Goal: Check status: Check status

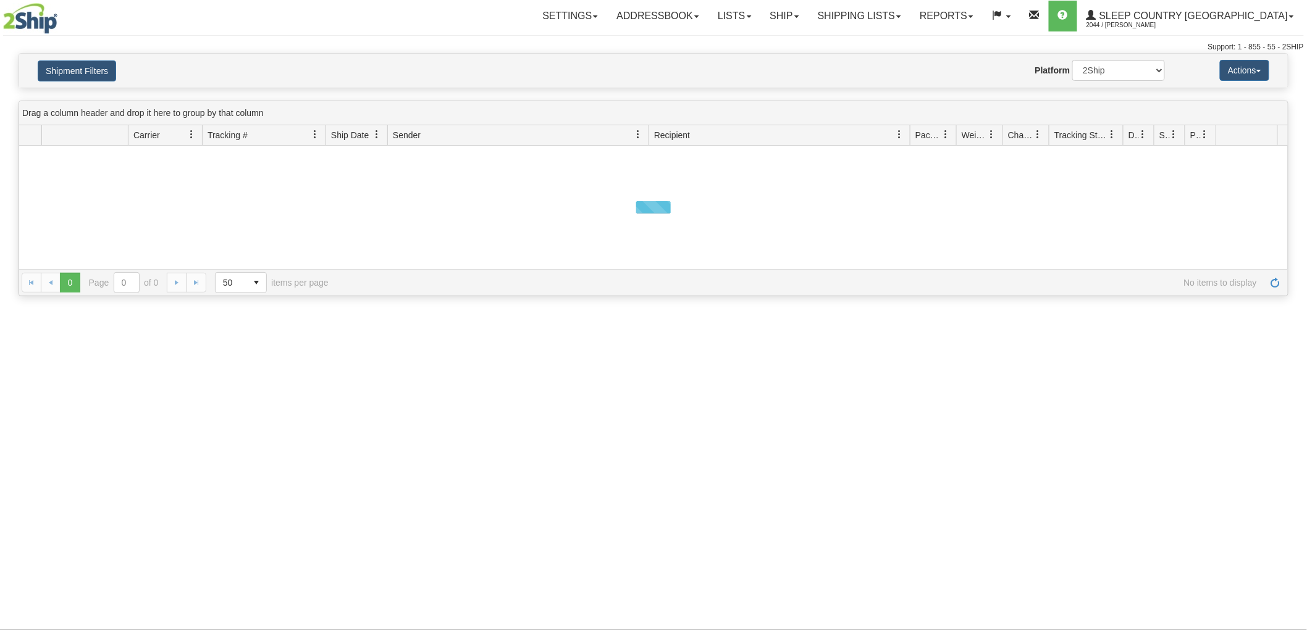
click at [102, 74] on button "Shipment Filters" at bounding box center [77, 71] width 78 height 21
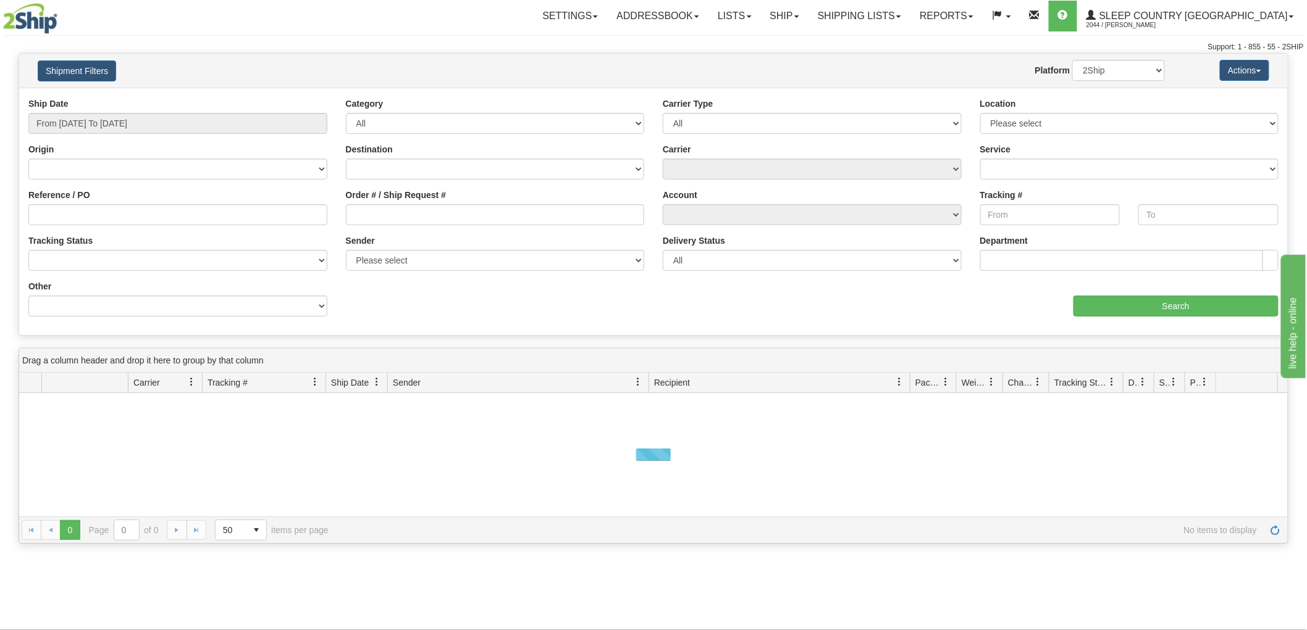
click at [119, 107] on div "Ship Date From [DATE] To [DATE]" at bounding box center [177, 116] width 299 height 36
click at [134, 115] on input "From [DATE] To [DATE]" at bounding box center [177, 123] width 299 height 21
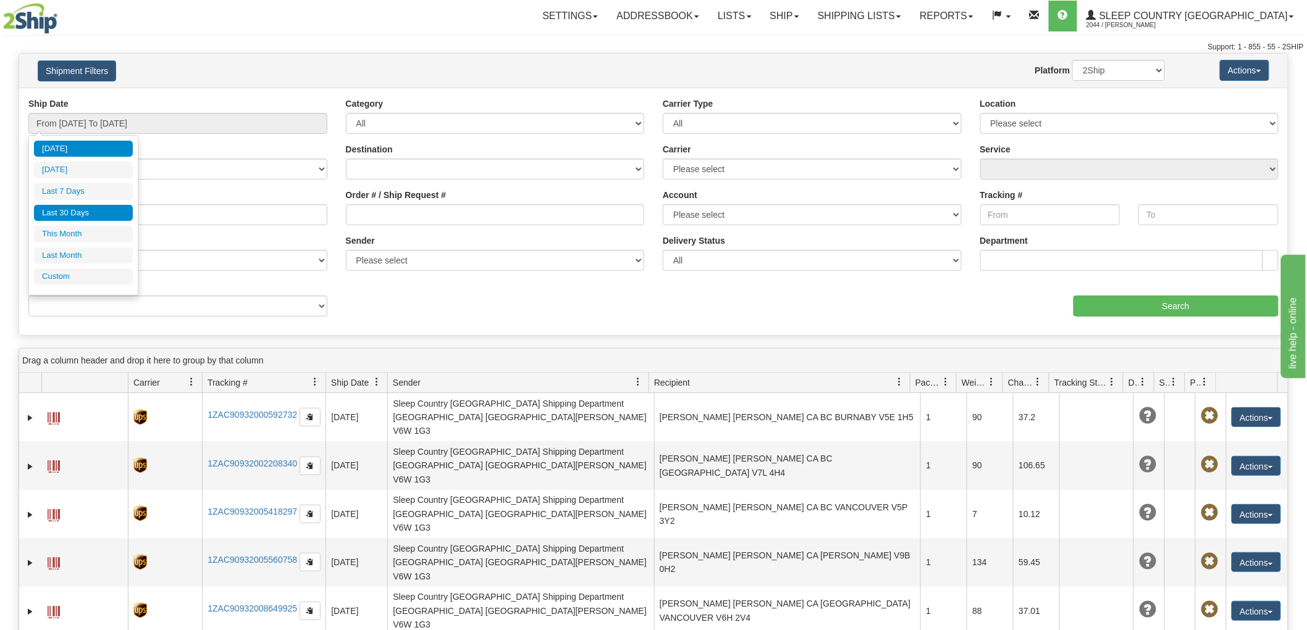
click at [83, 212] on li "Last 30 Days" at bounding box center [83, 213] width 99 height 17
type input "From [DATE] To [DATE]"
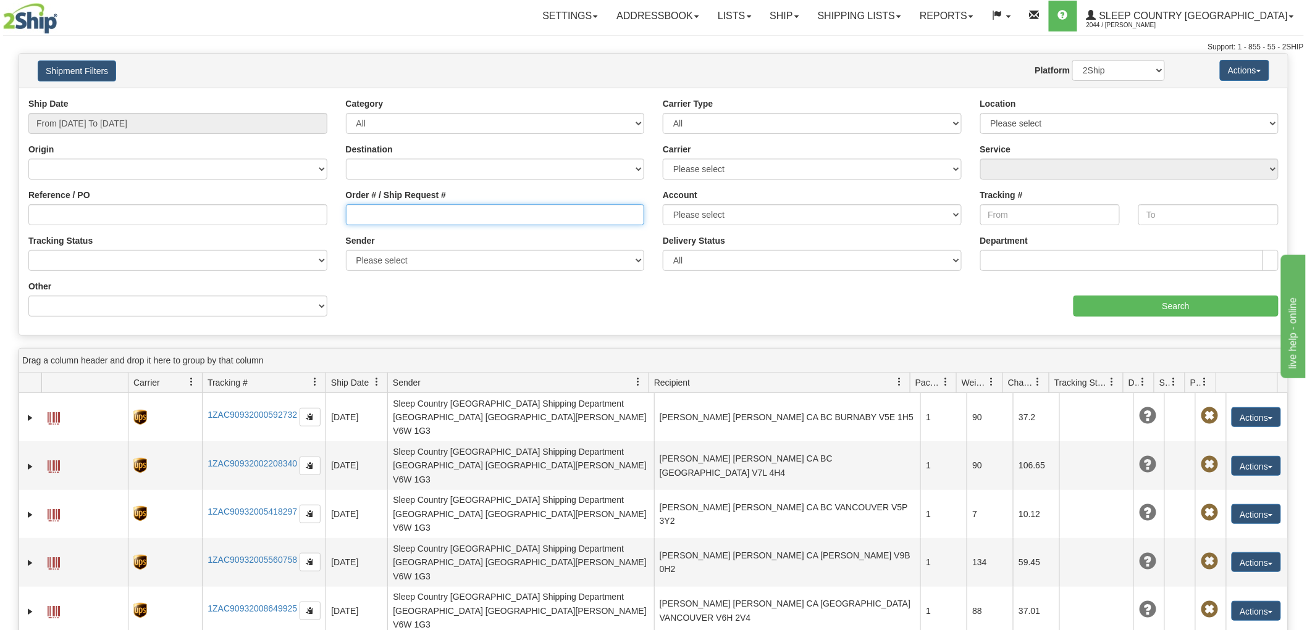
click at [464, 209] on input "Order # / Ship Request #" at bounding box center [495, 214] width 299 height 21
paste input "9000H995140"
type input "9000H995140"
click at [1159, 330] on div "Ship Date From [DATE] To [DATE] Category All Inbound Outbound Carrier Type All …" at bounding box center [653, 212] width 1268 height 248
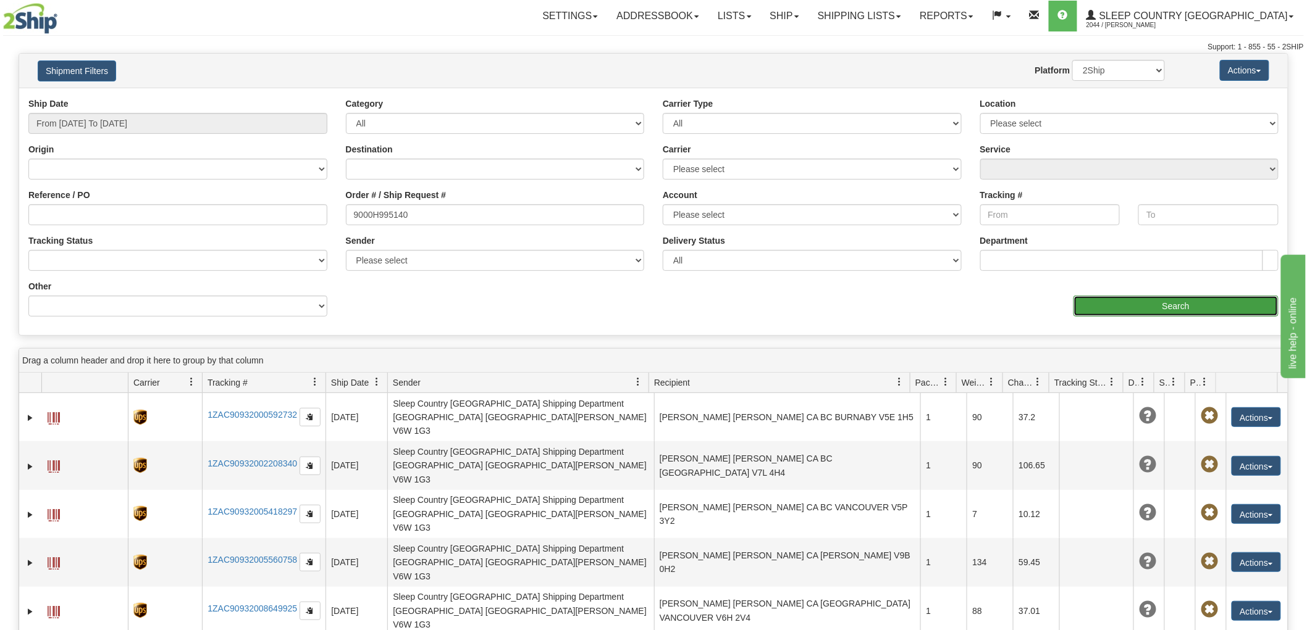
click at [1161, 301] on input "Search" at bounding box center [1175, 306] width 205 height 21
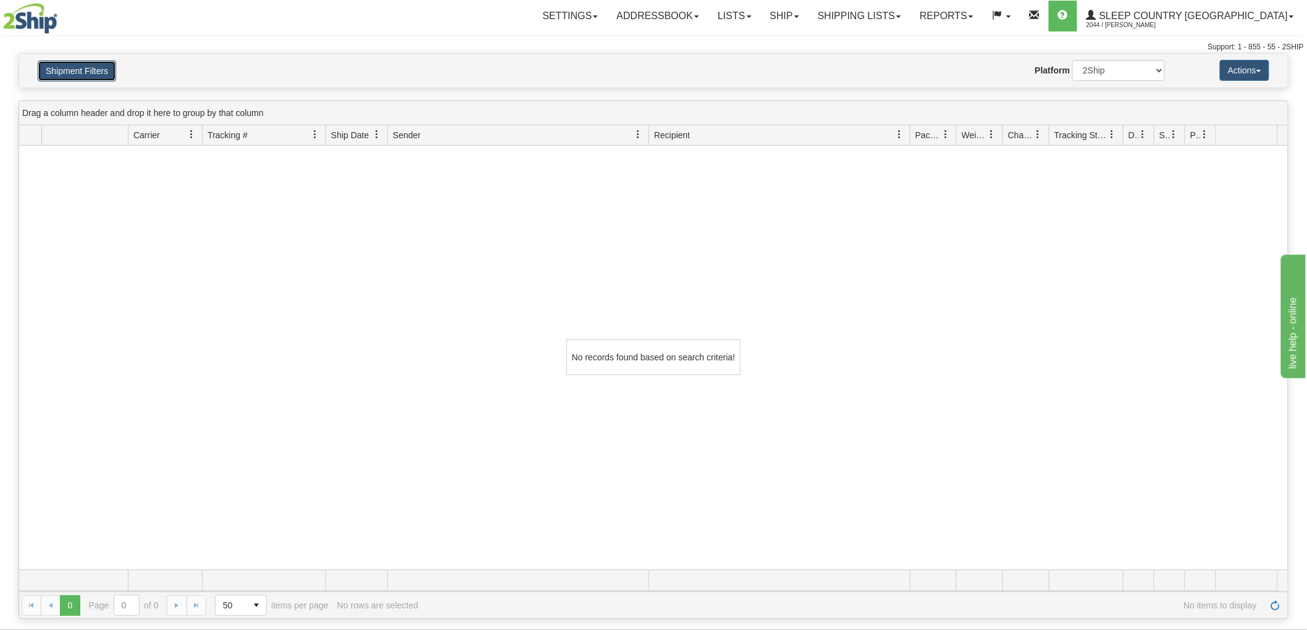
click at [90, 70] on button "Shipment Filters" at bounding box center [77, 71] width 78 height 21
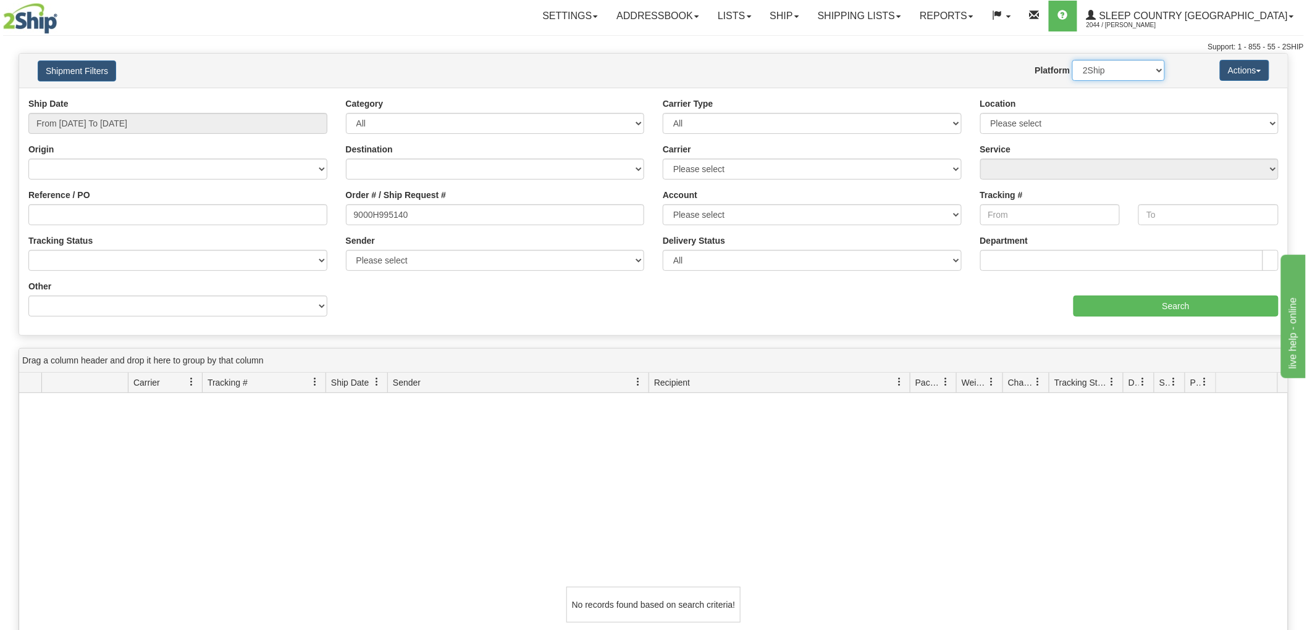
click at [1135, 70] on select "2Ship Imported" at bounding box center [1118, 70] width 93 height 21
select select "1"
click at [1072, 60] on select "2Ship Imported" at bounding box center [1118, 70] width 93 height 21
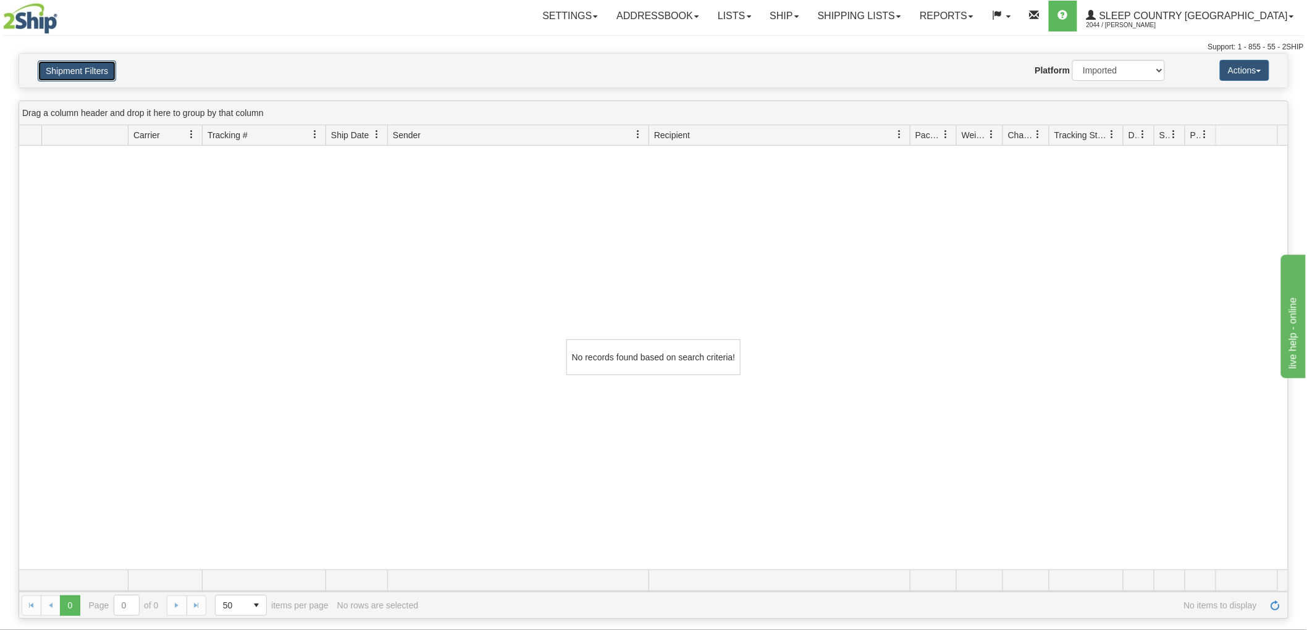
click at [87, 71] on button "Shipment Filters" at bounding box center [77, 71] width 78 height 21
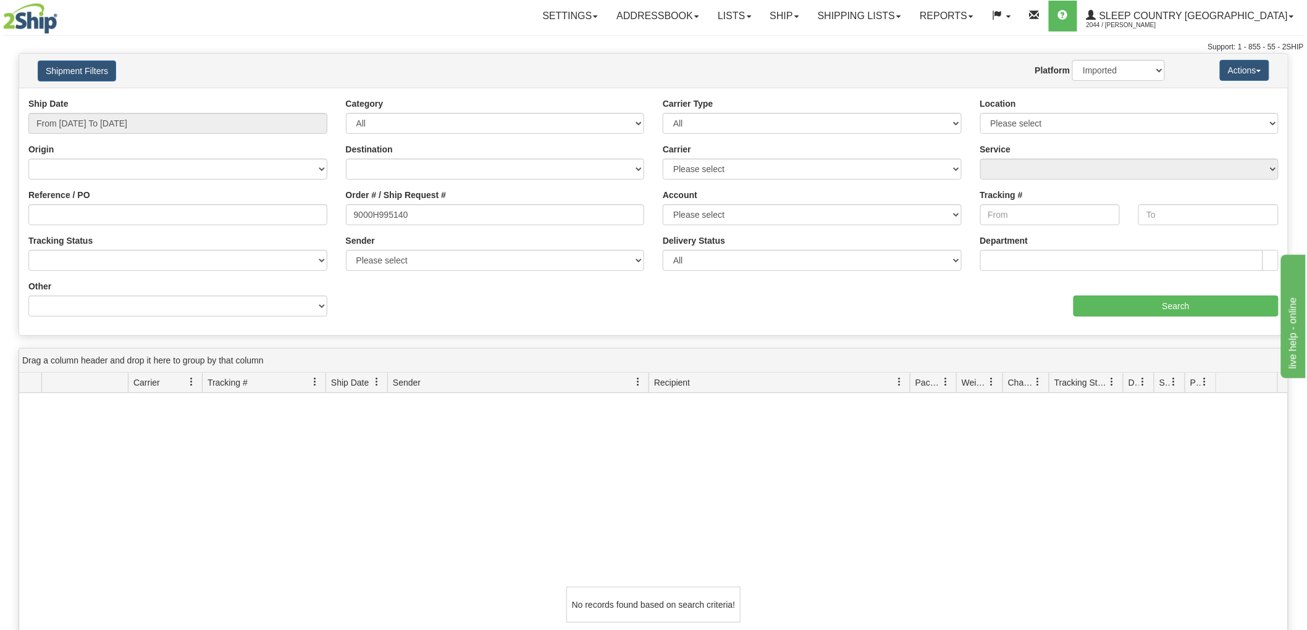
click at [435, 194] on label "Order # / Ship Request #" at bounding box center [396, 195] width 101 height 12
click at [435, 204] on input "9000H995140" at bounding box center [495, 214] width 299 height 21
click at [450, 210] on input "9000H995140" at bounding box center [495, 214] width 299 height 21
click at [1135, 291] on div "aaa Search" at bounding box center [970, 298] width 634 height 36
click at [1137, 301] on input "Search" at bounding box center [1175, 306] width 205 height 21
